Goal: Find specific page/section: Find specific page/section

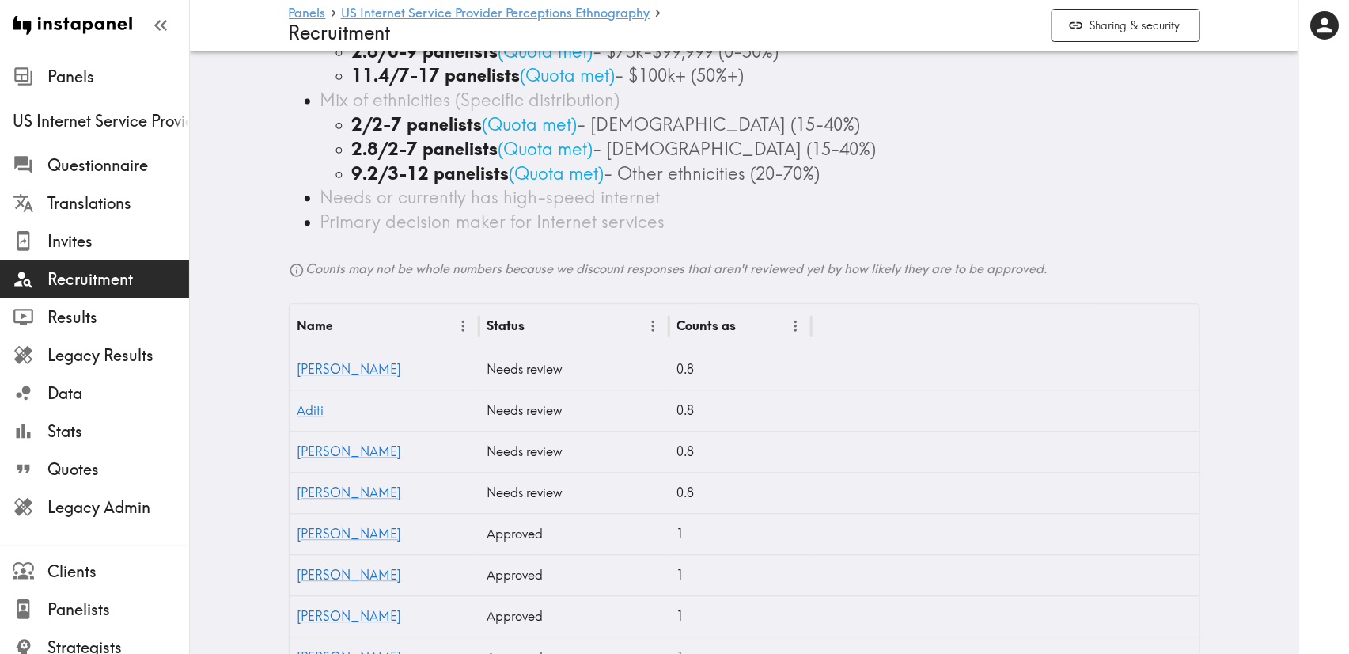
scroll to position [1617, 0]
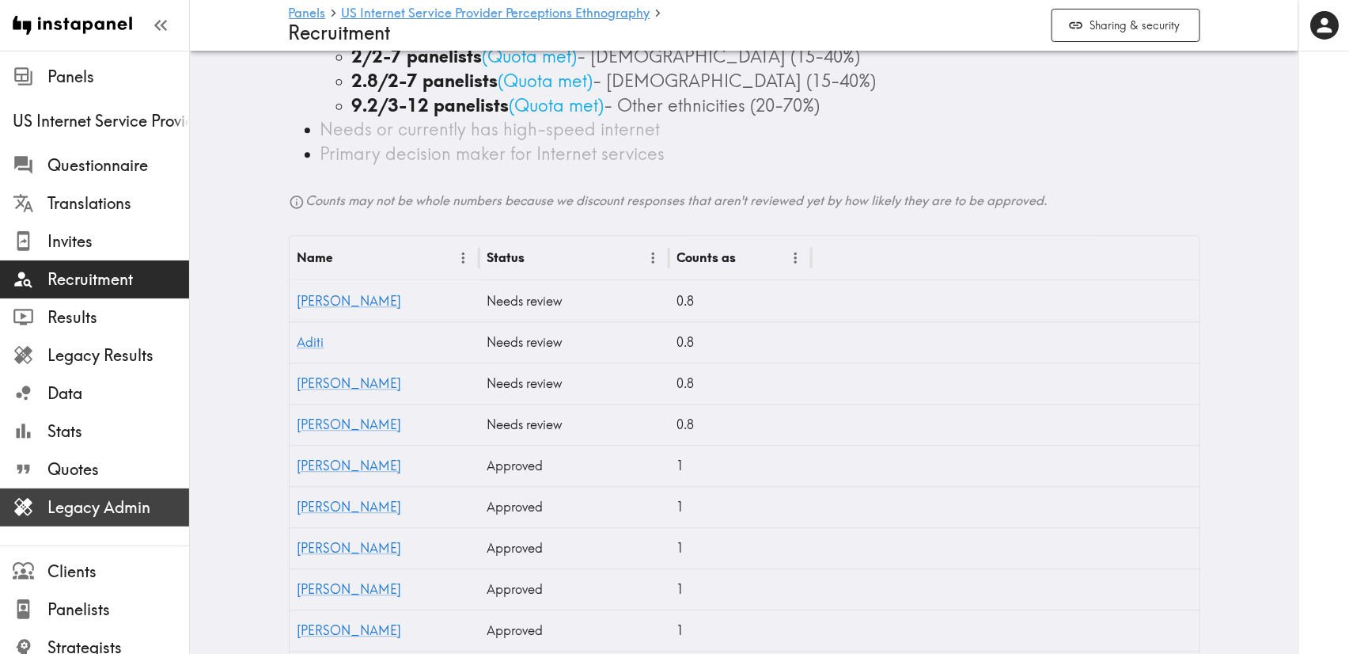
click at [93, 502] on span "Legacy Admin" at bounding box center [118, 507] width 142 height 22
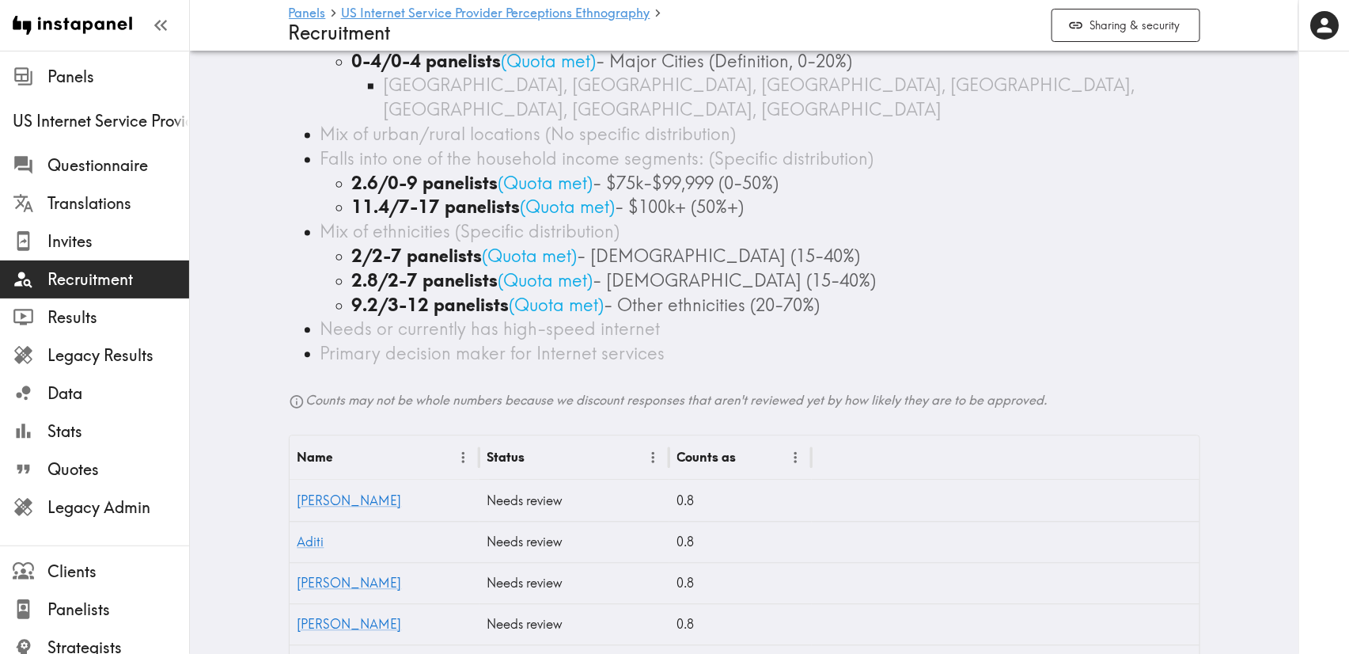
scroll to position [1424, 0]
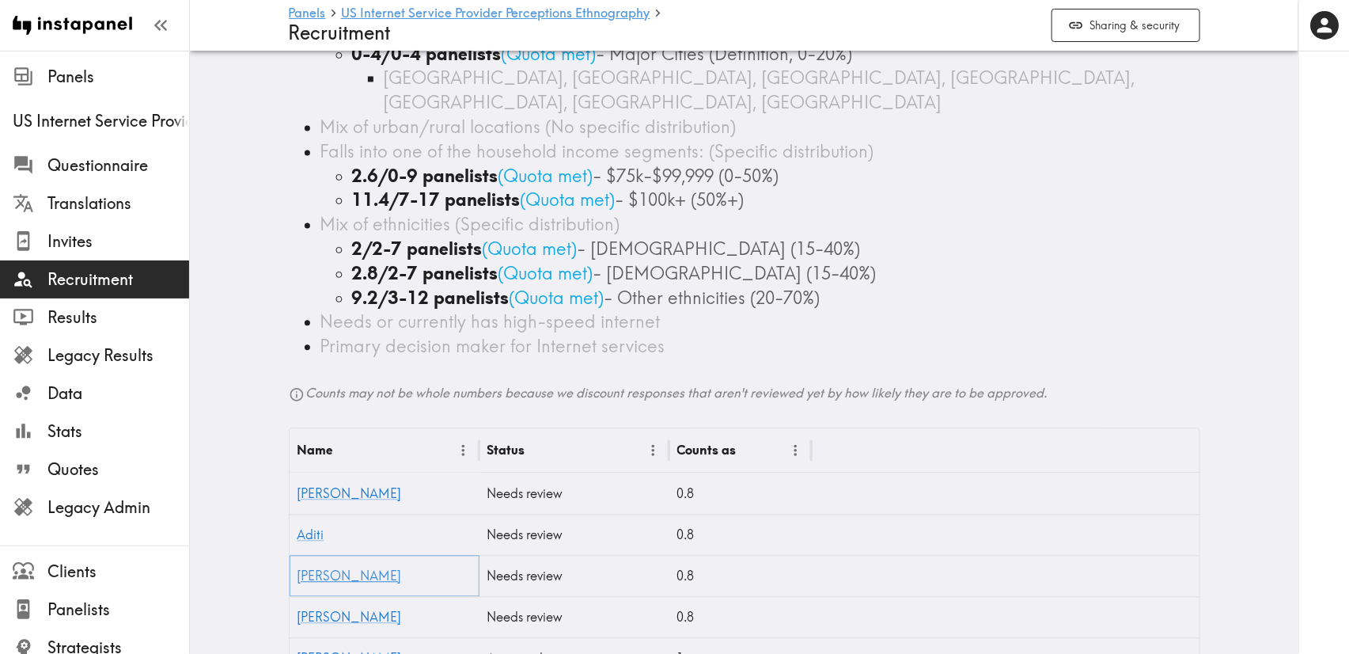
drag, startPoint x: 311, startPoint y: 243, endPoint x: 305, endPoint y: 233, distance: 11.0
drag, startPoint x: 298, startPoint y: 269, endPoint x: 284, endPoint y: 288, distance: 23.3
drag, startPoint x: 284, startPoint y: 288, endPoint x: 221, endPoint y: 284, distance: 63.4
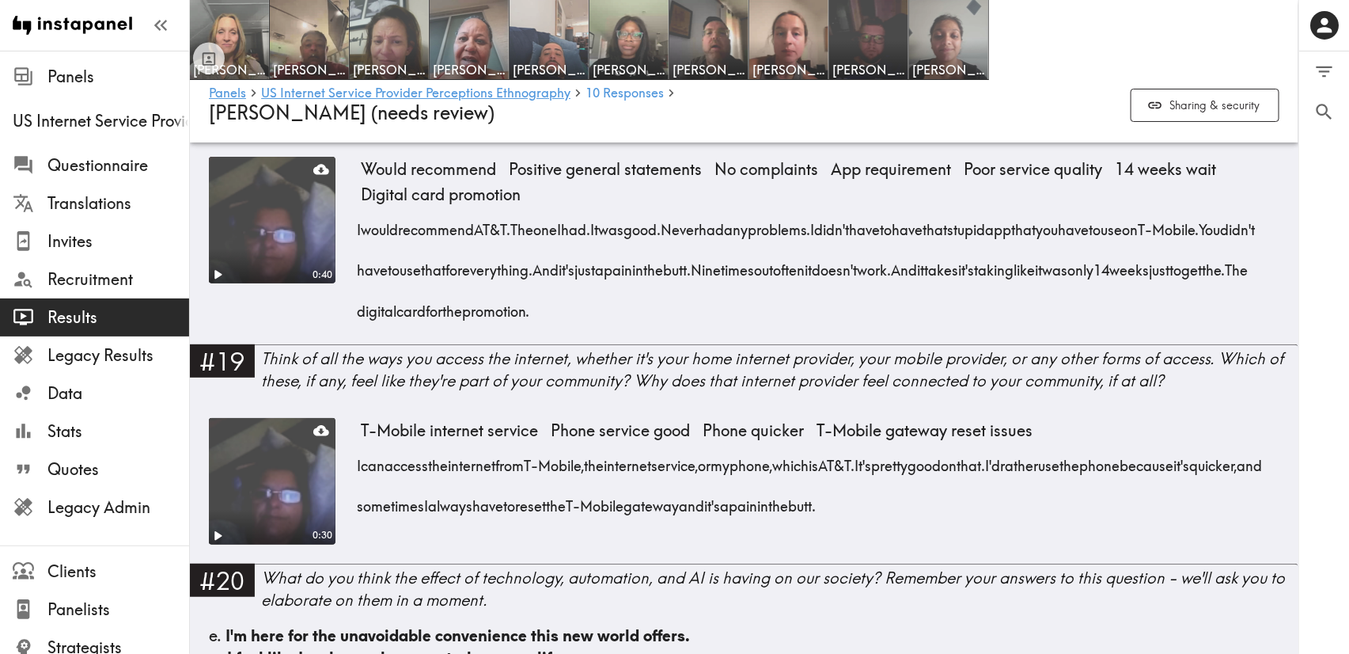
scroll to position [3266, 0]
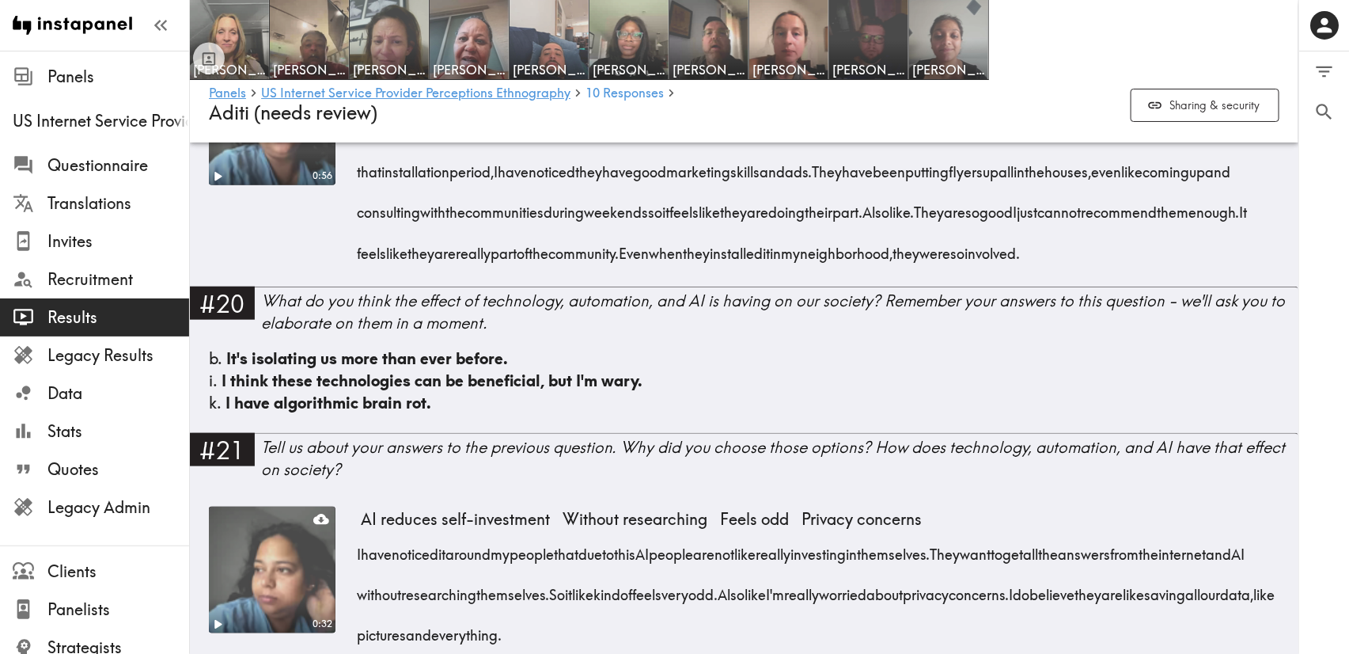
scroll to position [3403, 0]
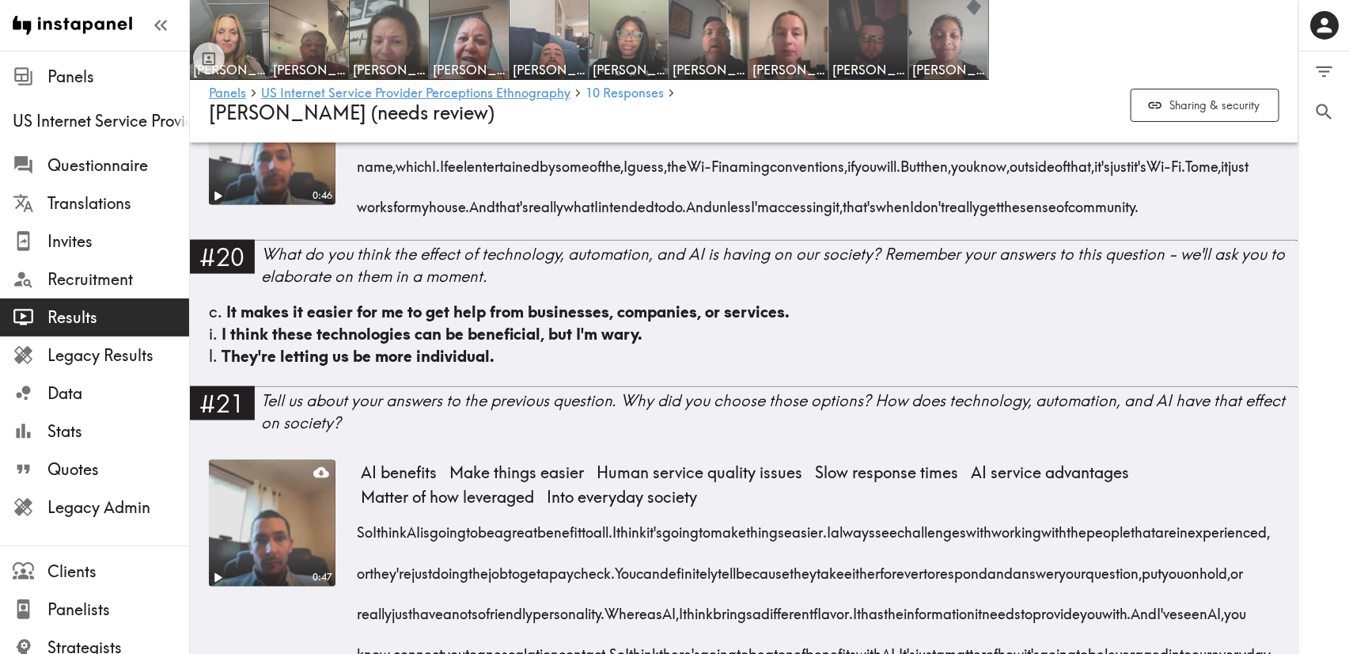
scroll to position [3858, 0]
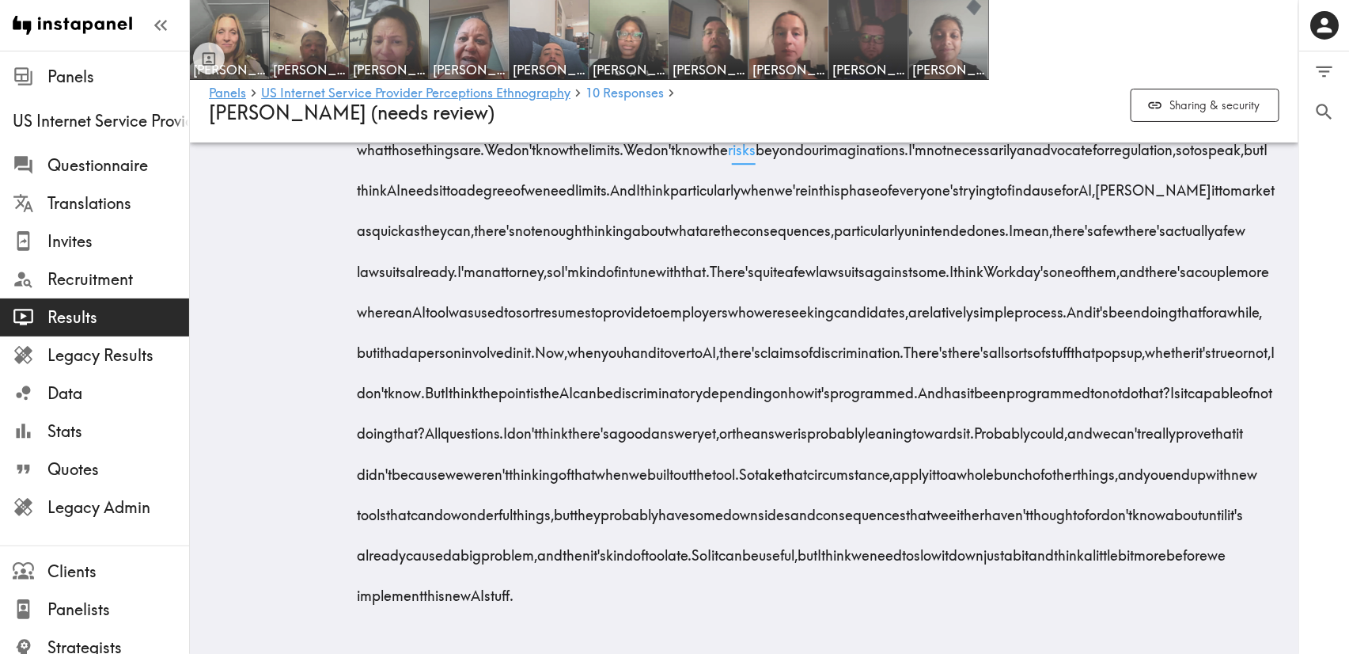
scroll to position [5068, 0]
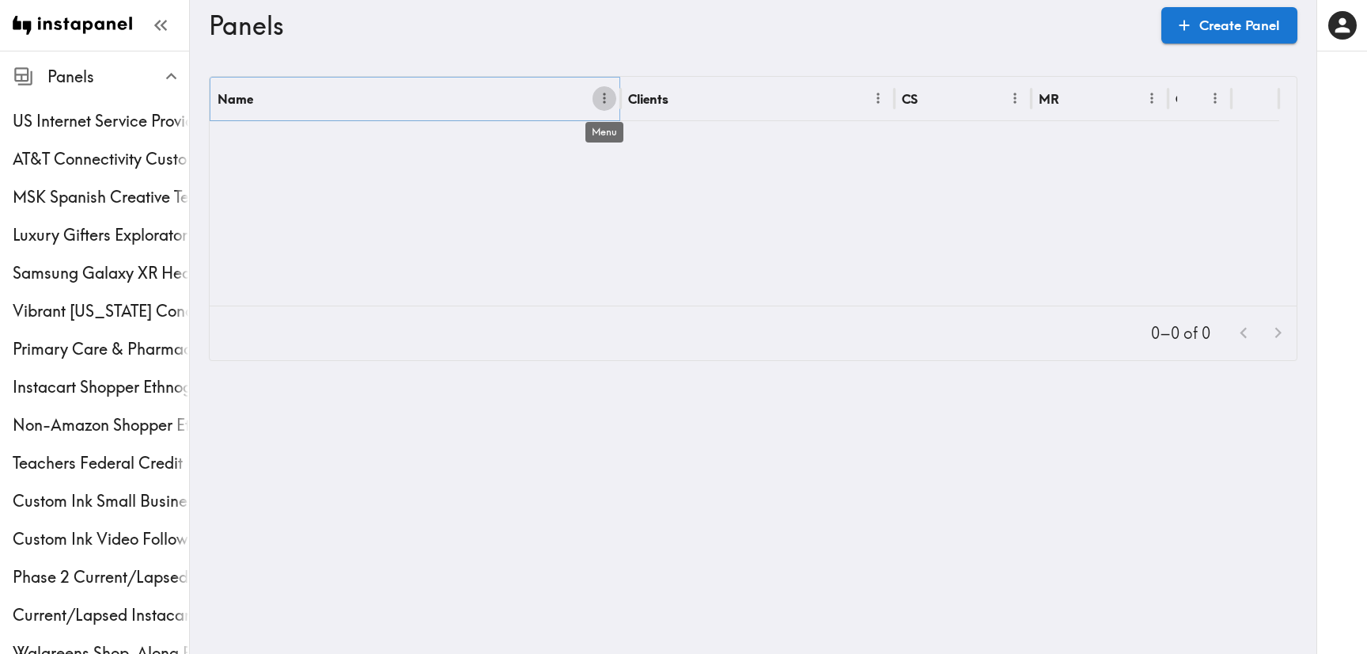
click at [601, 103] on icon "Menu" at bounding box center [605, 98] width 17 height 17
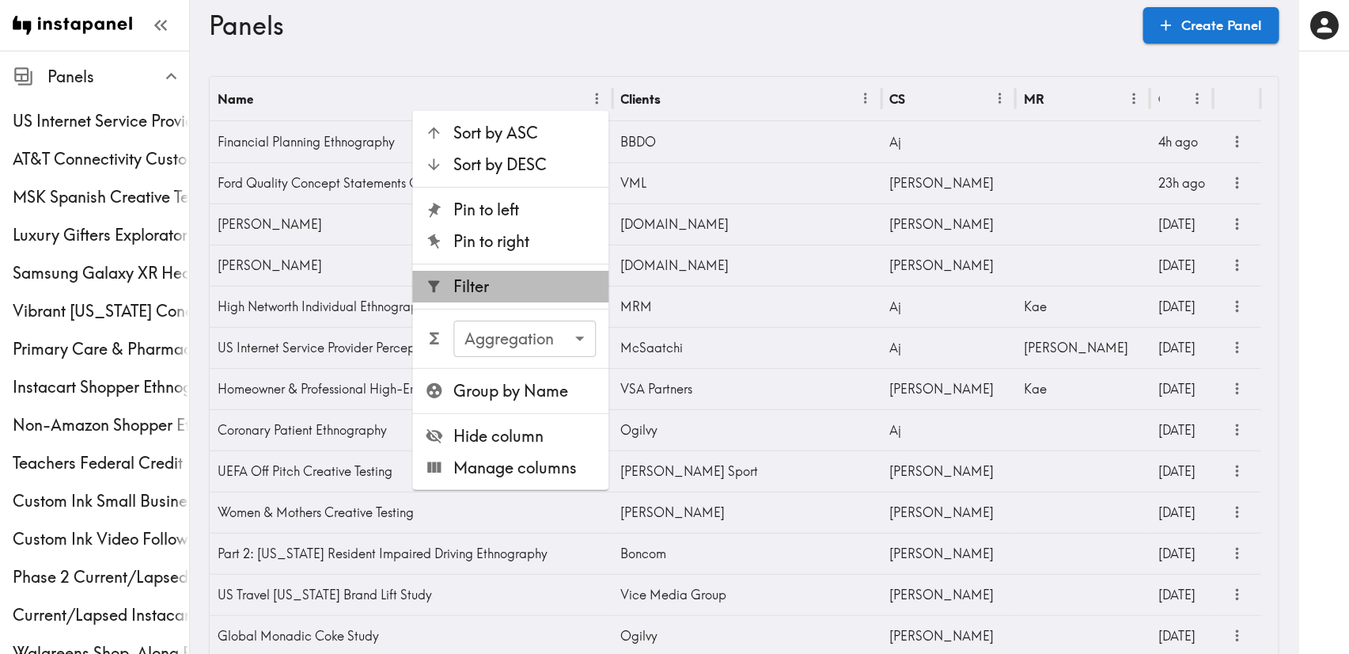
drag, startPoint x: 577, startPoint y: 292, endPoint x: 559, endPoint y: 324, distance: 36.1
click at [563, 332] on ul "Sort by ASC Sort by DESC Pin to left Pin to right Filter Aggregation ​ Aggregat…" at bounding box center [511, 300] width 196 height 379
click at [559, 278] on span "Filter" at bounding box center [525, 286] width 142 height 22
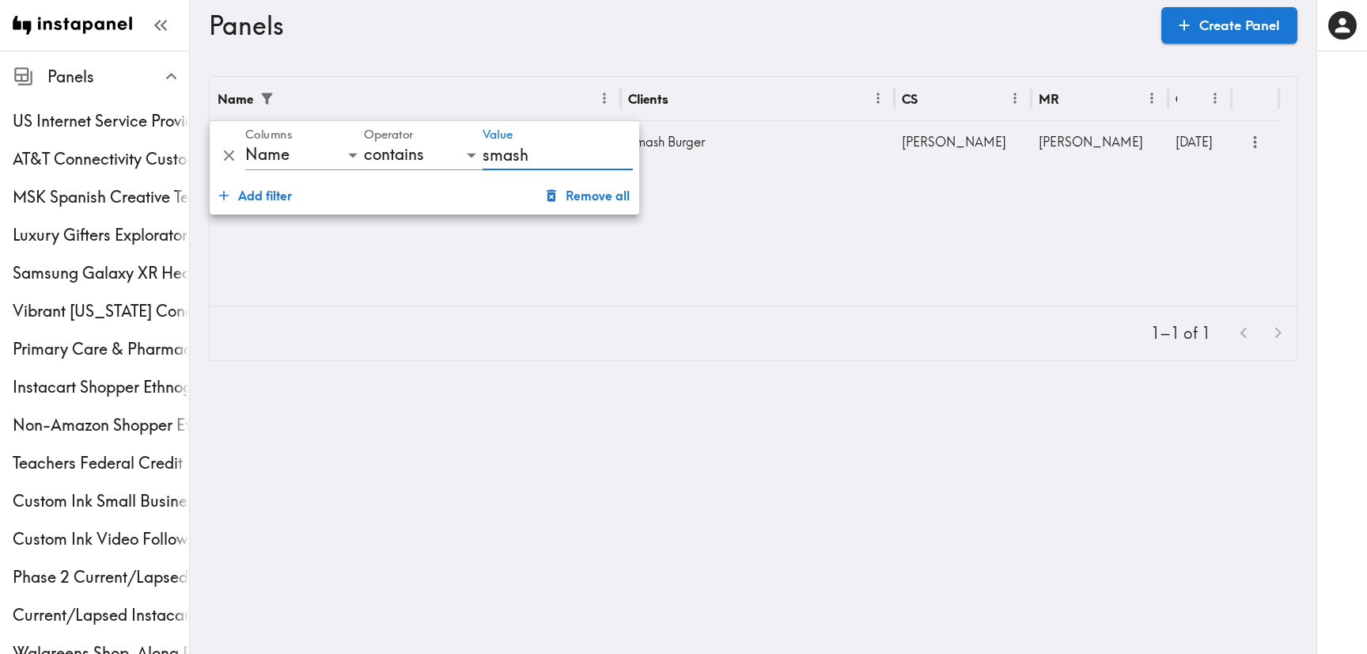
type input "smash"
click at [746, 188] on div "Name Clients CS MR Created Smashburger Logo Creative Testing Smash Burger [PERS…" at bounding box center [753, 191] width 1087 height 229
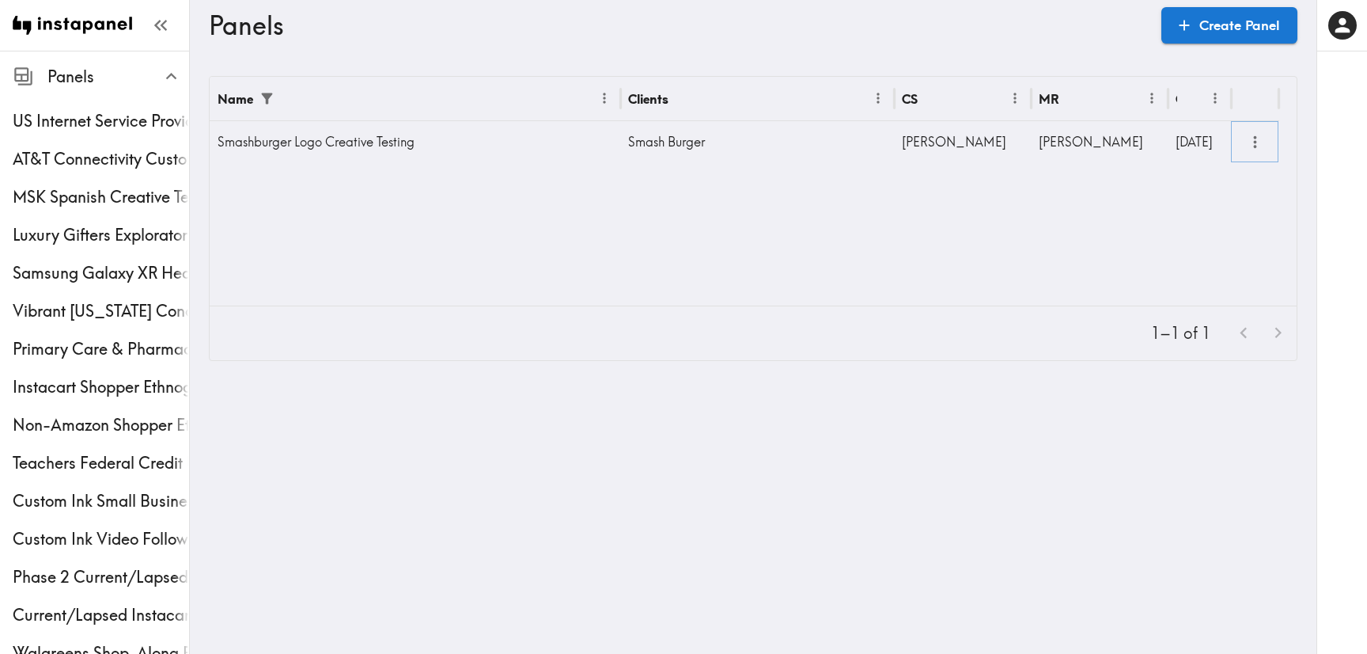
click at [1250, 141] on icon "more" at bounding box center [1255, 142] width 18 height 18
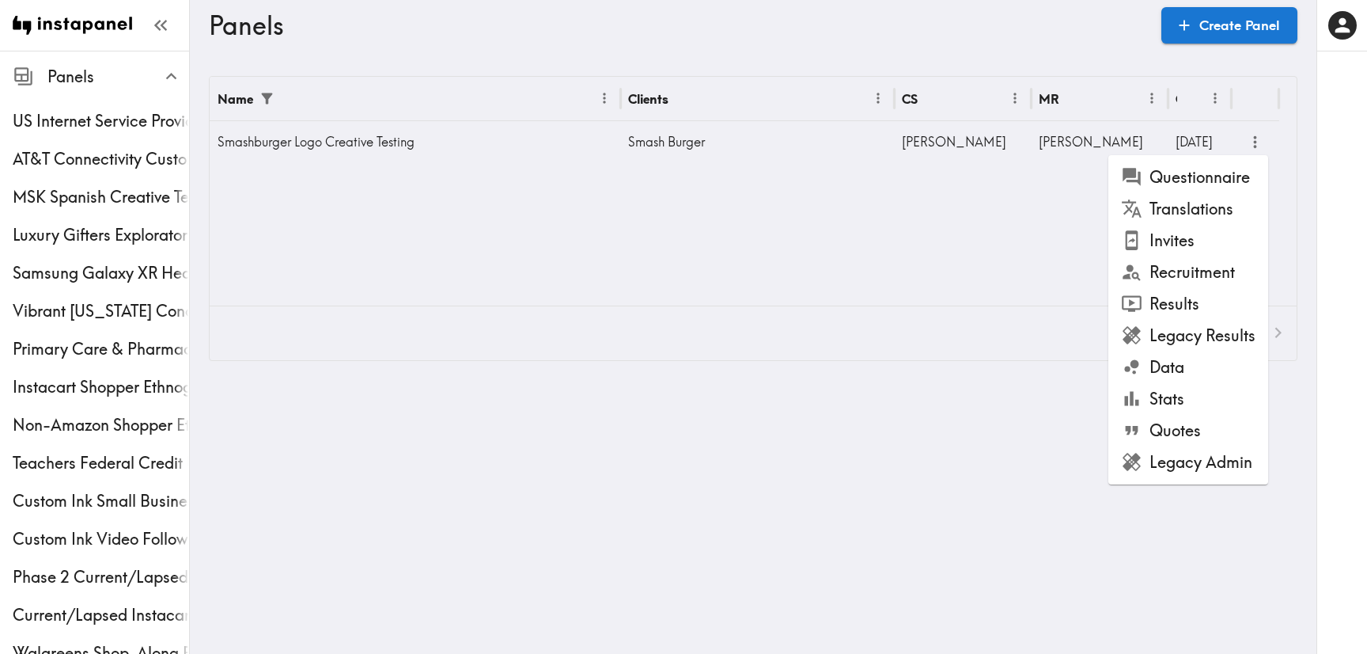
click at [1221, 180] on li "Questionnaire" at bounding box center [1189, 177] width 160 height 32
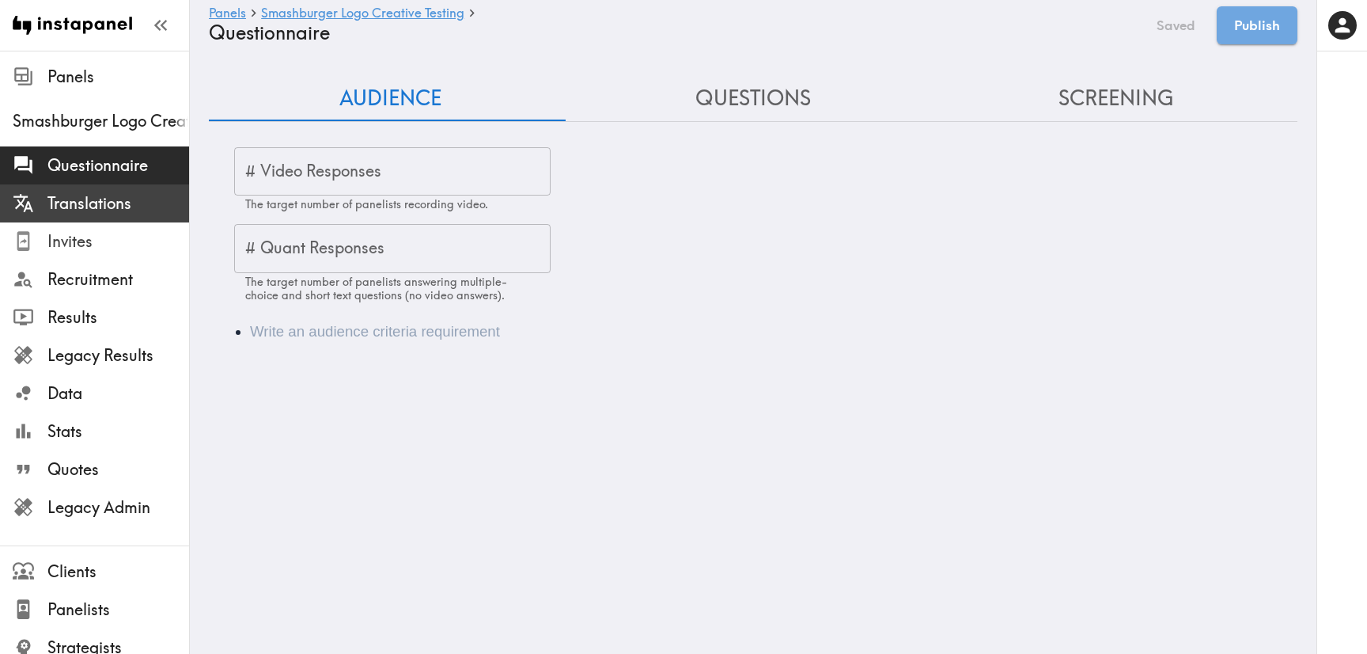
drag, startPoint x: 81, startPoint y: 245, endPoint x: 132, endPoint y: 220, distance: 57.3
click at [81, 245] on span "Invites" at bounding box center [118, 241] width 142 height 22
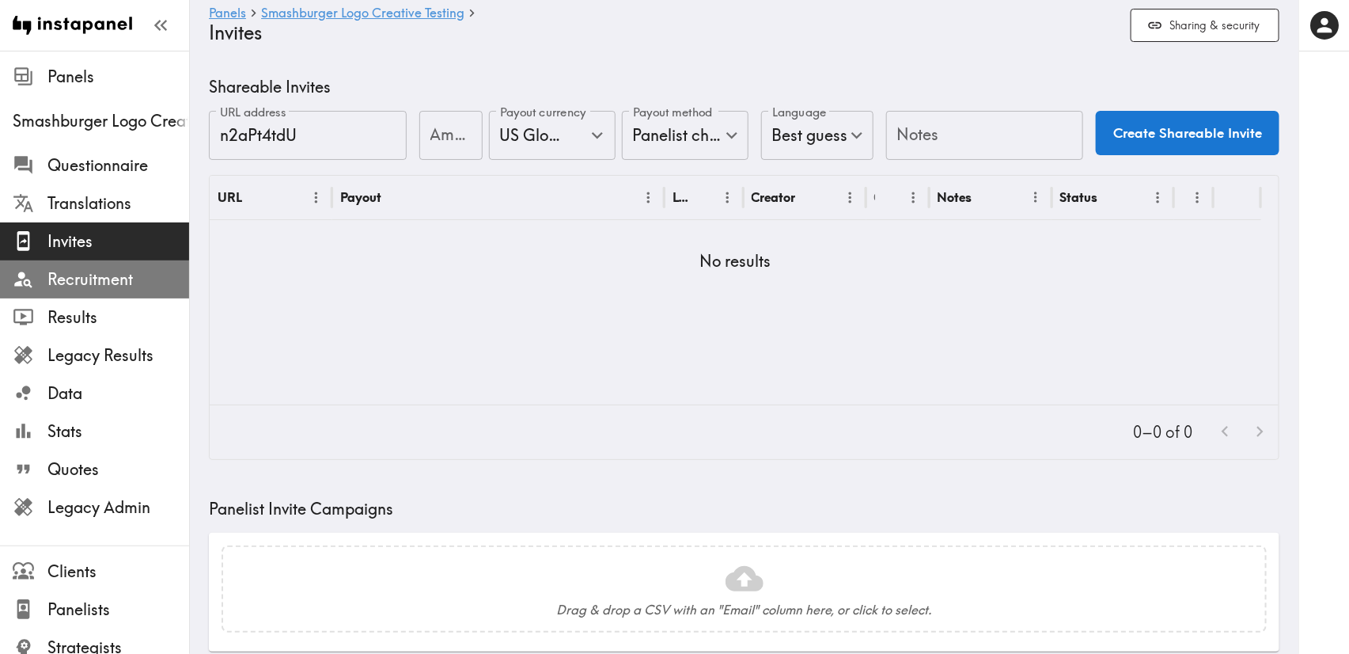
drag, startPoint x: 132, startPoint y: 282, endPoint x: 154, endPoint y: 264, distance: 27.6
click at [132, 282] on span "Recruitment" at bounding box center [118, 279] width 142 height 22
